Goal: Task Accomplishment & Management: Manage account settings

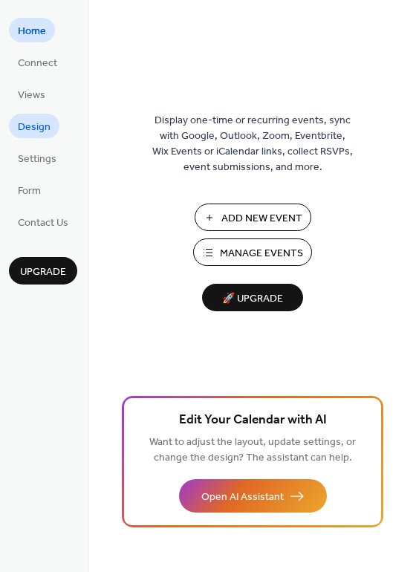
click at [39, 129] on span "Design" at bounding box center [34, 128] width 33 height 16
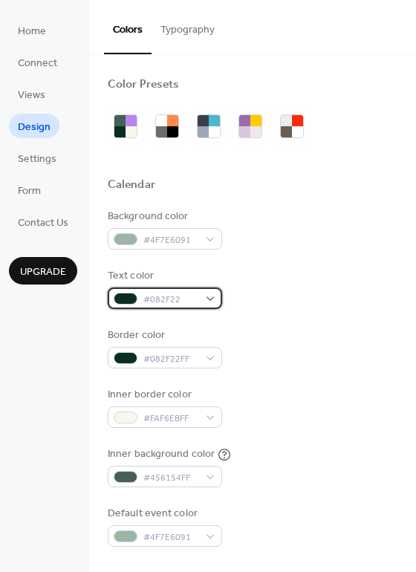
click at [216, 304] on div "#082F22" at bounding box center [165, 299] width 114 height 22
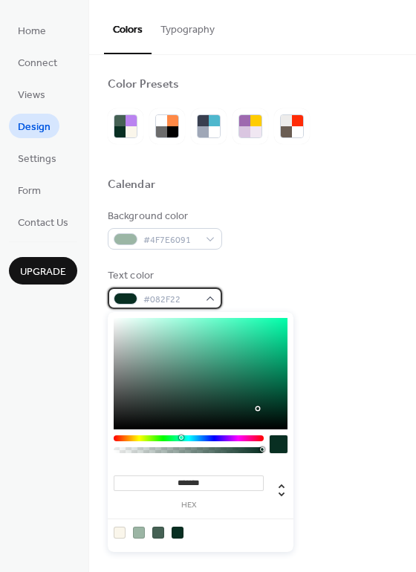
click at [216, 304] on div "#082F22" at bounding box center [165, 299] width 114 height 22
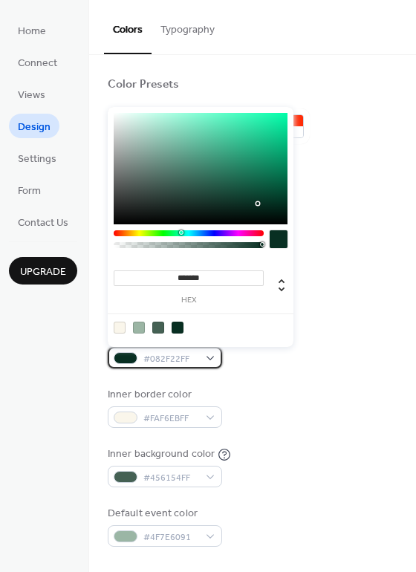
click at [219, 364] on div "#082F22FF" at bounding box center [165, 358] width 114 height 22
click at [140, 332] on div at bounding box center [139, 328] width 12 height 12
type input "**"
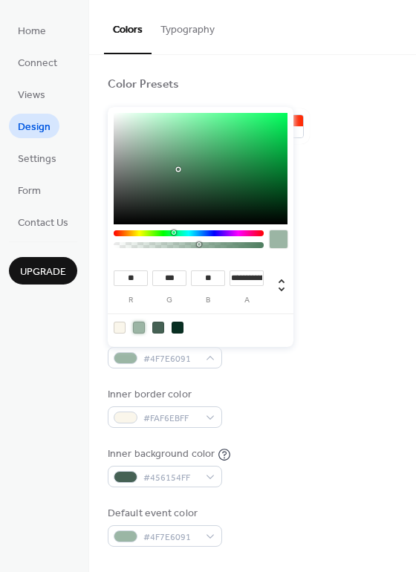
click at [270, 379] on div "Background color #4F7E6091 Text color #082F22 Border color #4F7E6091 Inner bord…" at bounding box center [253, 378] width 290 height 338
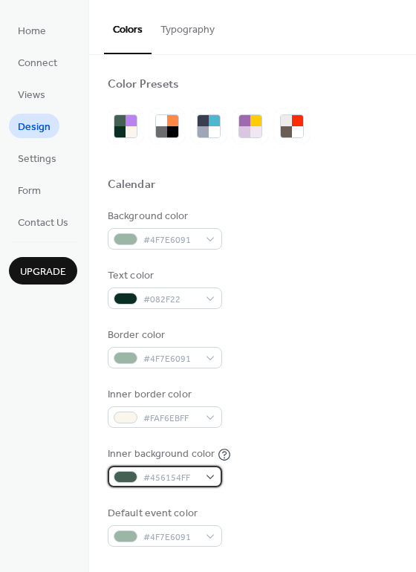
click at [212, 480] on div "#456154FF" at bounding box center [165, 477] width 114 height 22
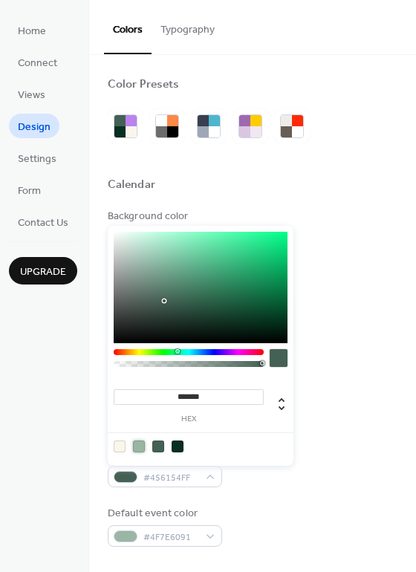
click at [141, 448] on div at bounding box center [139, 447] width 12 height 12
type input "**"
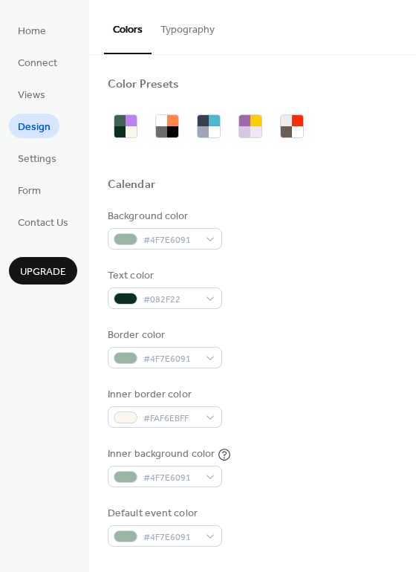
click at [341, 374] on div "Background color #4F7E6091 Text color #082F22 Border color #4F7E6091 Inner bord…" at bounding box center [253, 378] width 290 height 338
click at [214, 237] on div "#4F7E6091" at bounding box center [165, 239] width 114 height 22
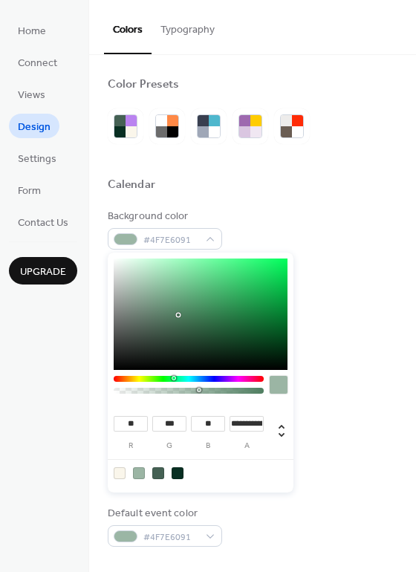
click at [159, 471] on div at bounding box center [158, 474] width 12 height 12
type input "**"
type input "*"
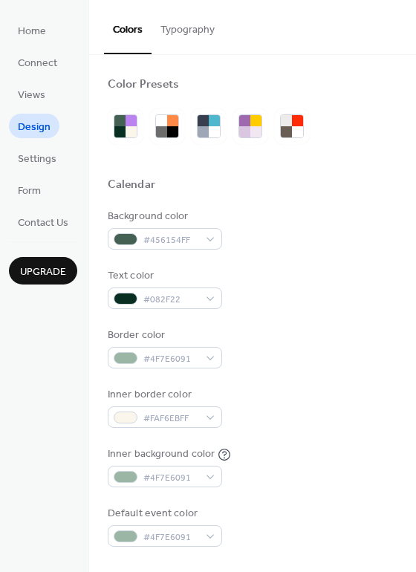
click at [307, 216] on div "Background color #456154FF" at bounding box center [253, 229] width 290 height 41
click at [215, 239] on div "#456154FF" at bounding box center [165, 239] width 114 height 22
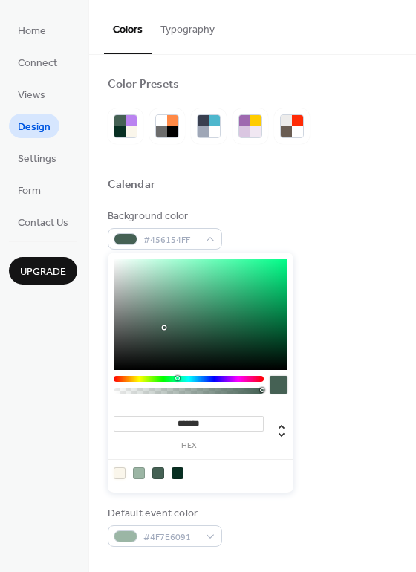
click at [123, 473] on div at bounding box center [120, 474] width 12 height 12
type input "*******"
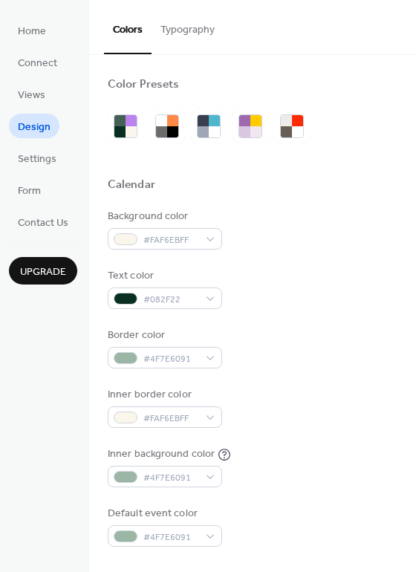
click at [350, 226] on div "Background color #FAF6EBFF" at bounding box center [253, 229] width 290 height 41
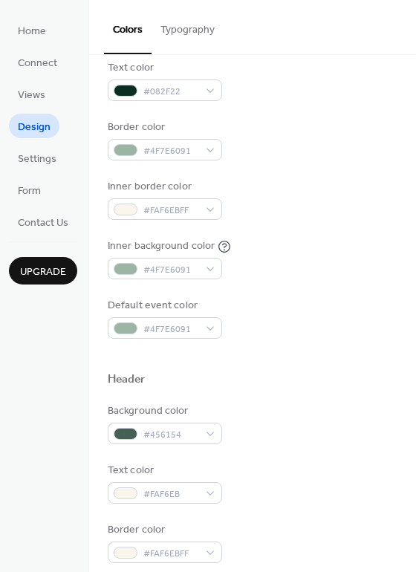
scroll to position [223, 0]
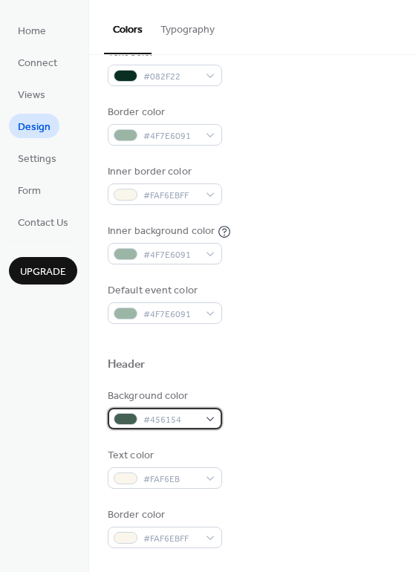
click at [216, 417] on div "#456154" at bounding box center [165, 419] width 114 height 22
click at [287, 436] on div "Background color #456154 Text color #FAF6EB Border color #FAF6EBFF" at bounding box center [253, 469] width 290 height 160
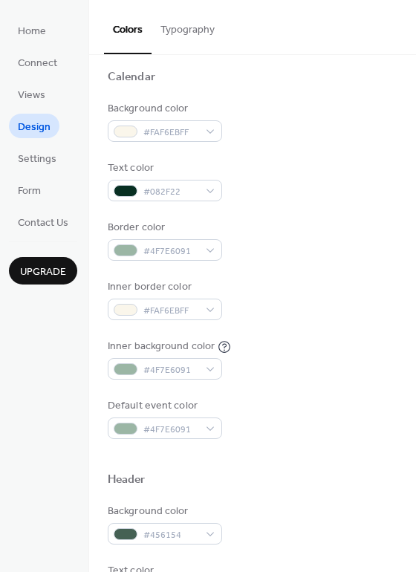
scroll to position [74, 0]
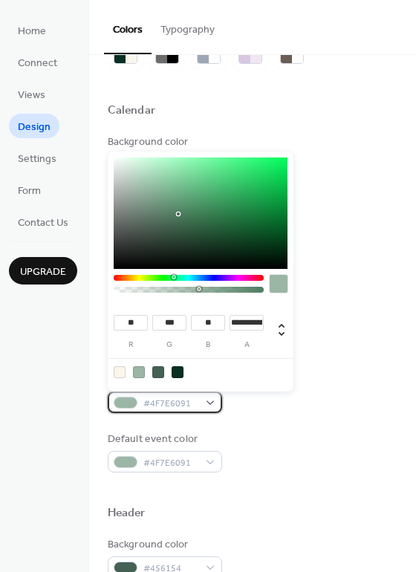
click at [207, 404] on div "#4F7E6091" at bounding box center [165, 403] width 114 height 22
type input "**********"
drag, startPoint x: 199, startPoint y: 289, endPoint x: 160, endPoint y: 290, distance: 38.7
click at [160, 290] on div at bounding box center [160, 289] width 4 height 4
click at [384, 410] on div "Inner background color #4F7E604C" at bounding box center [253, 392] width 290 height 41
